Goal: Find specific page/section: Find specific page/section

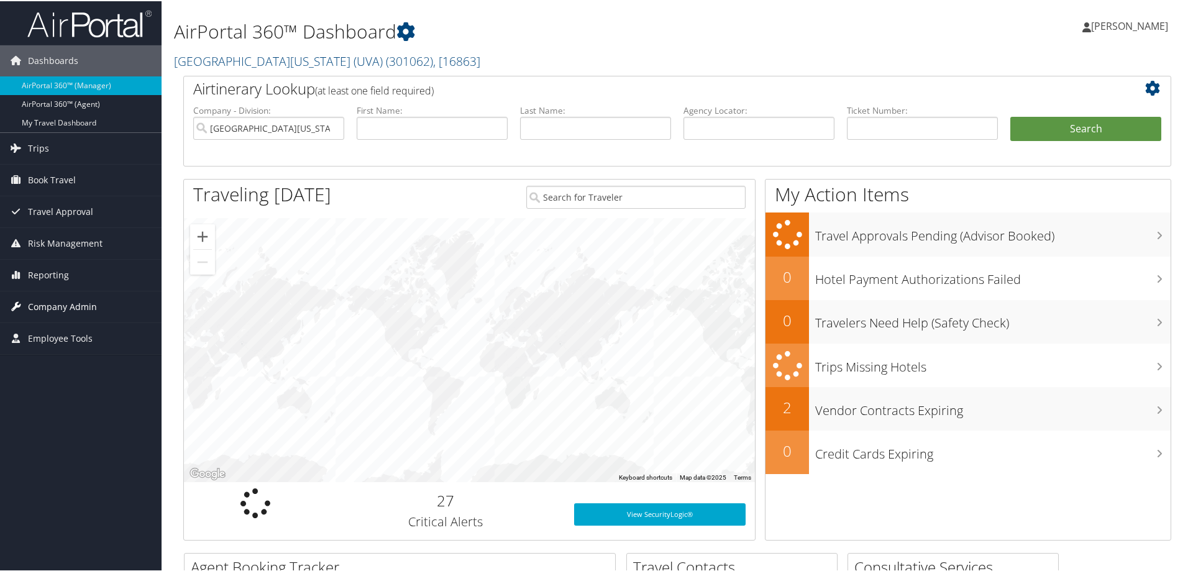
click at [50, 305] on span "Company Admin" at bounding box center [62, 305] width 69 height 31
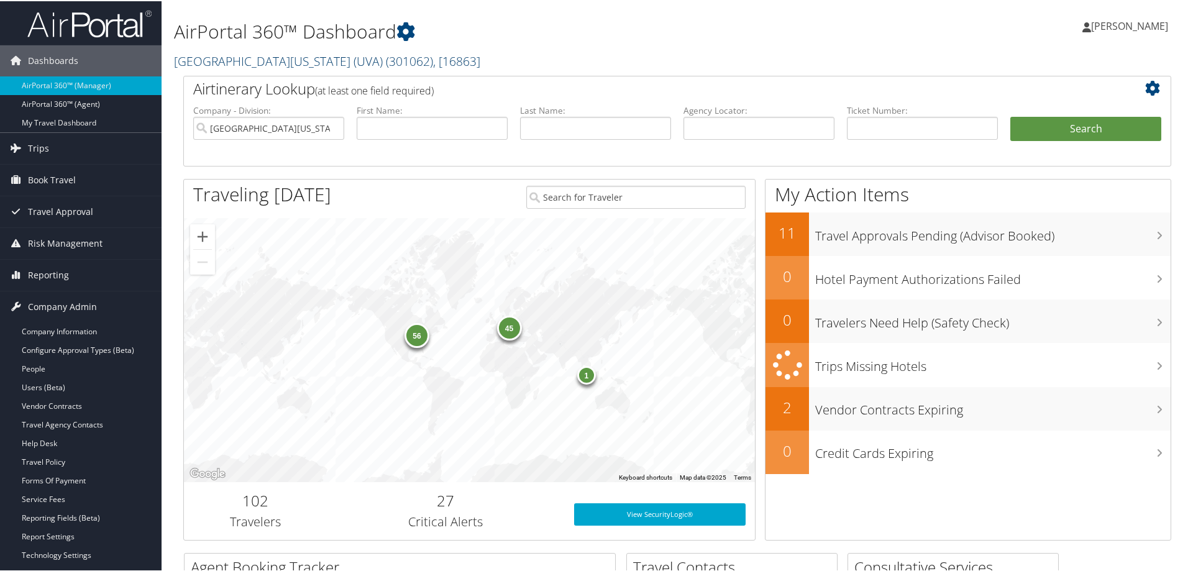
click at [245, 62] on link "[GEOGRAPHIC_DATA][US_STATE] (UVA) ( 301062 ) , [ 16863 ]" at bounding box center [327, 60] width 306 height 17
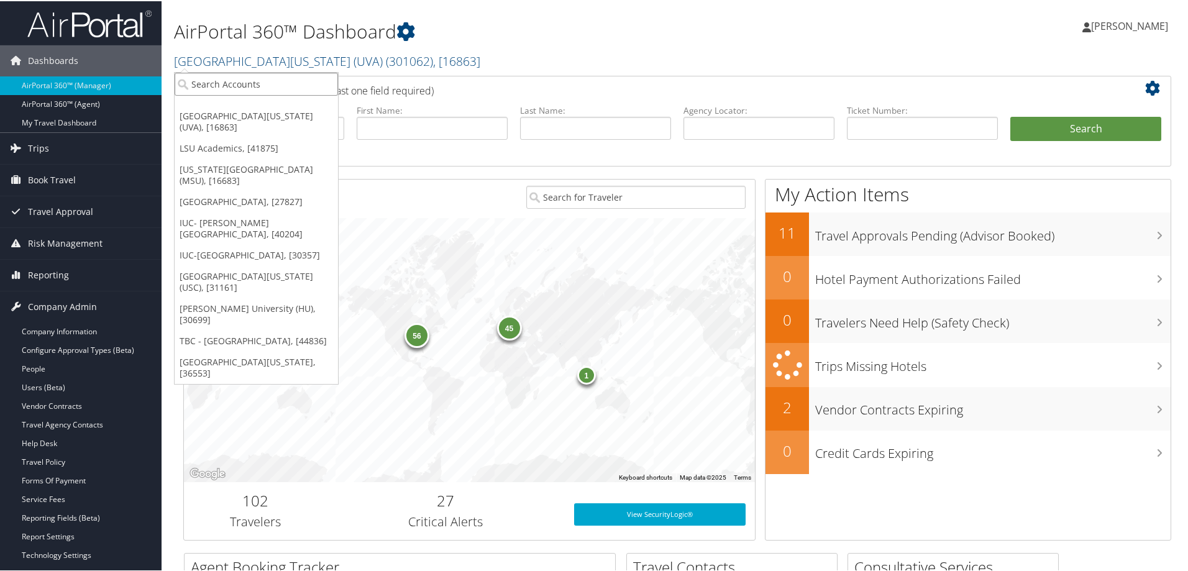
click at [202, 82] on input "search" at bounding box center [256, 82] width 163 height 23
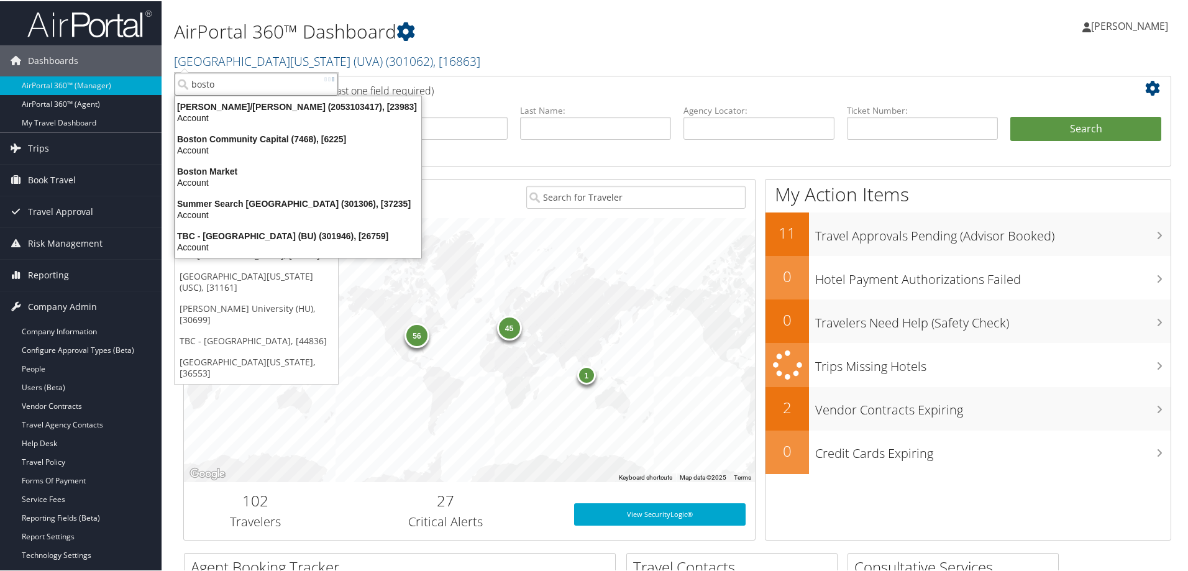
type input "[GEOGRAPHIC_DATA]"
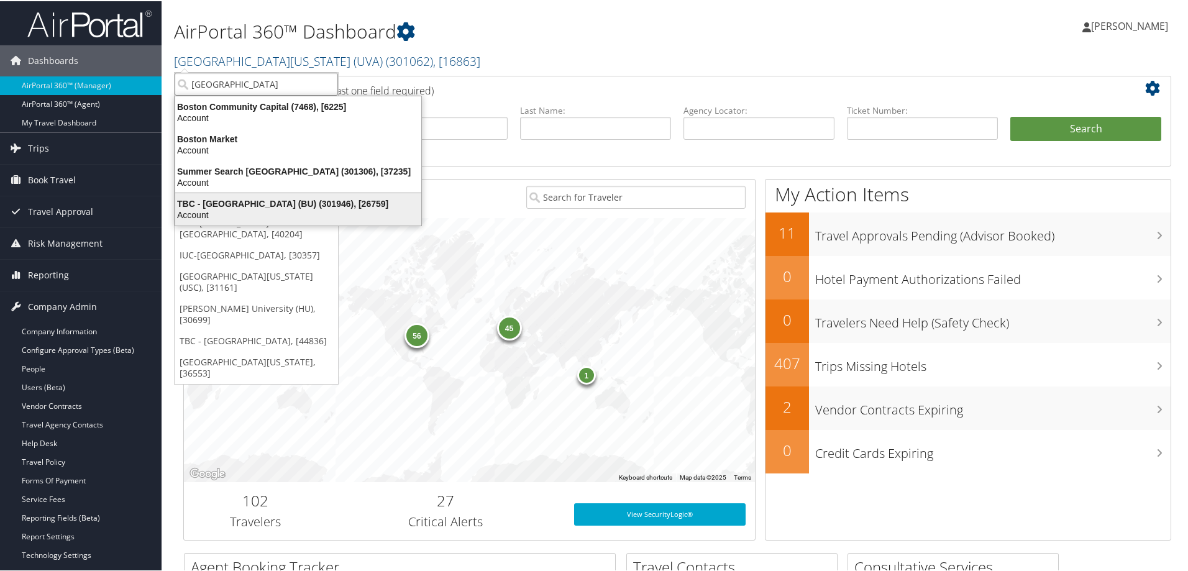
click at [205, 211] on div "Account" at bounding box center [298, 213] width 261 height 11
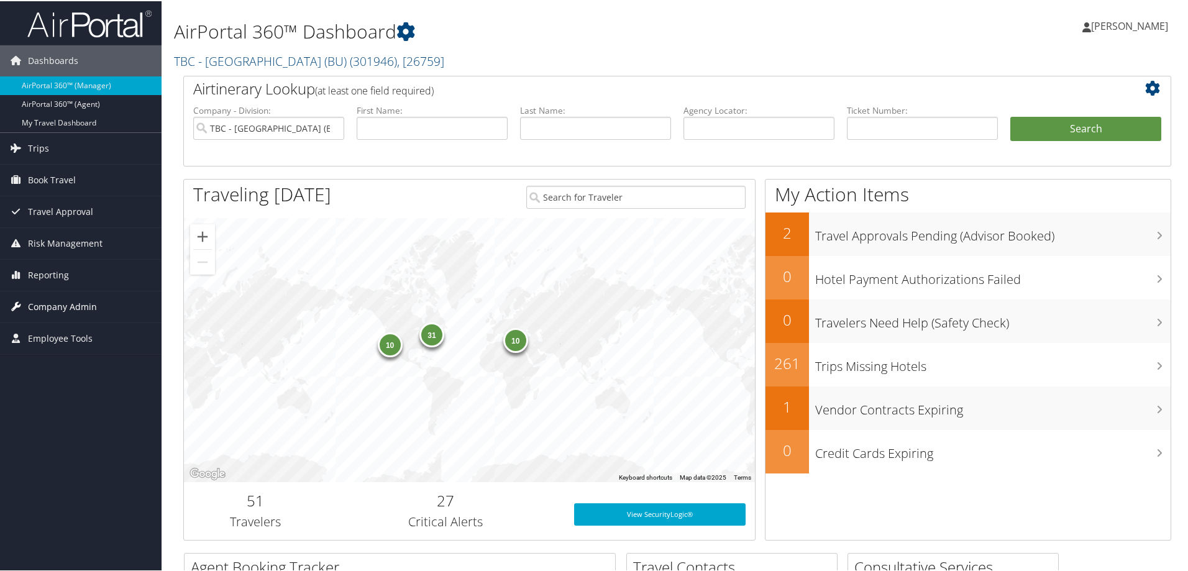
click at [53, 308] on span "Company Admin" at bounding box center [62, 305] width 69 height 31
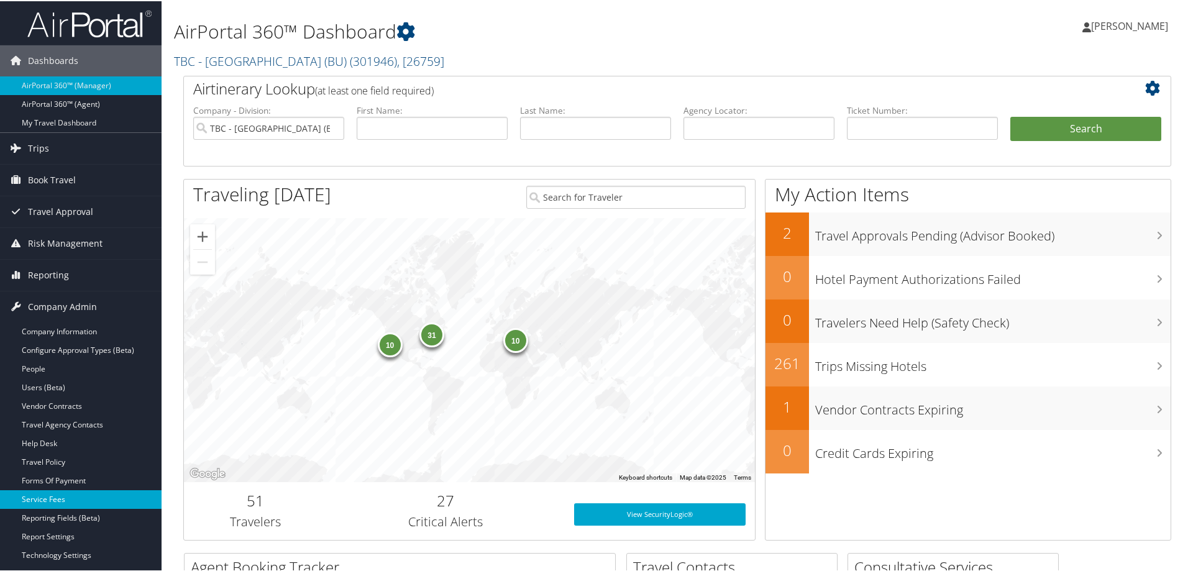
click at [39, 498] on link "Service Fees" at bounding box center [81, 498] width 162 height 19
